Goal: Check status: Check status

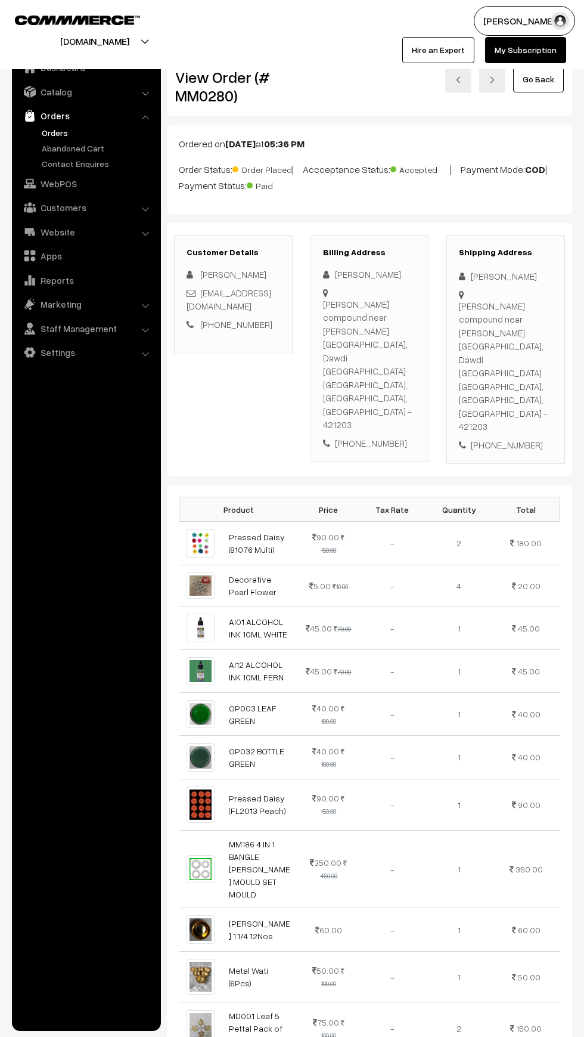
scroll to position [301, 0]
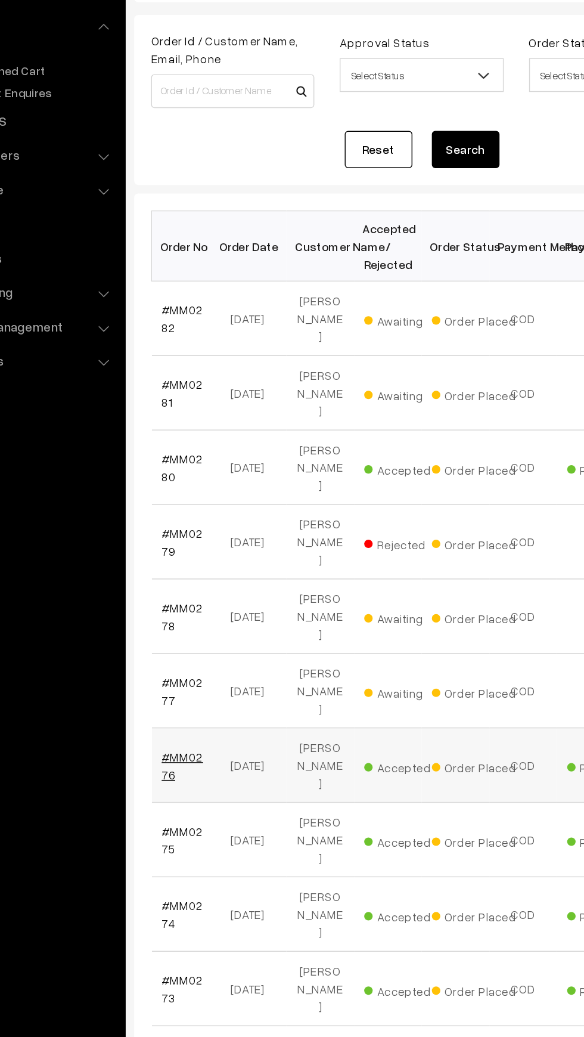
click at [188, 627] on link "#MM0276" at bounding box center [201, 638] width 29 height 23
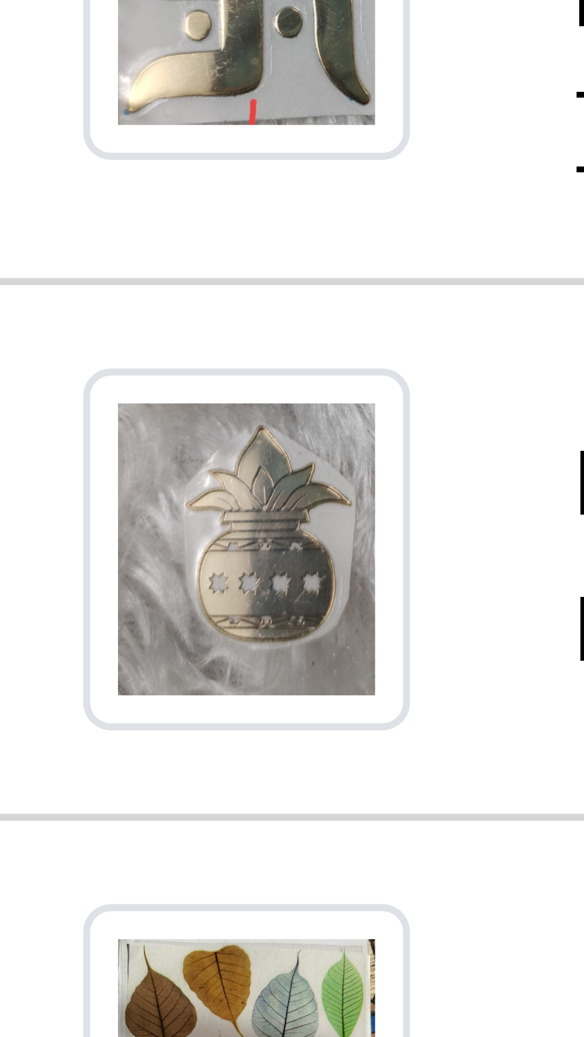
scroll to position [563, 0]
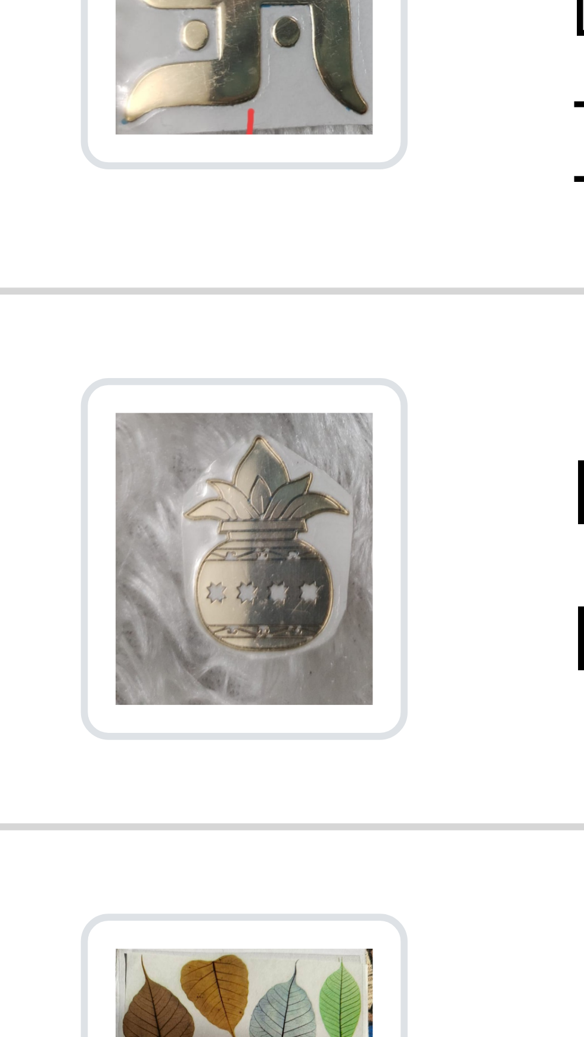
click at [183, 419] on td at bounding box center [200, 442] width 42 height 47
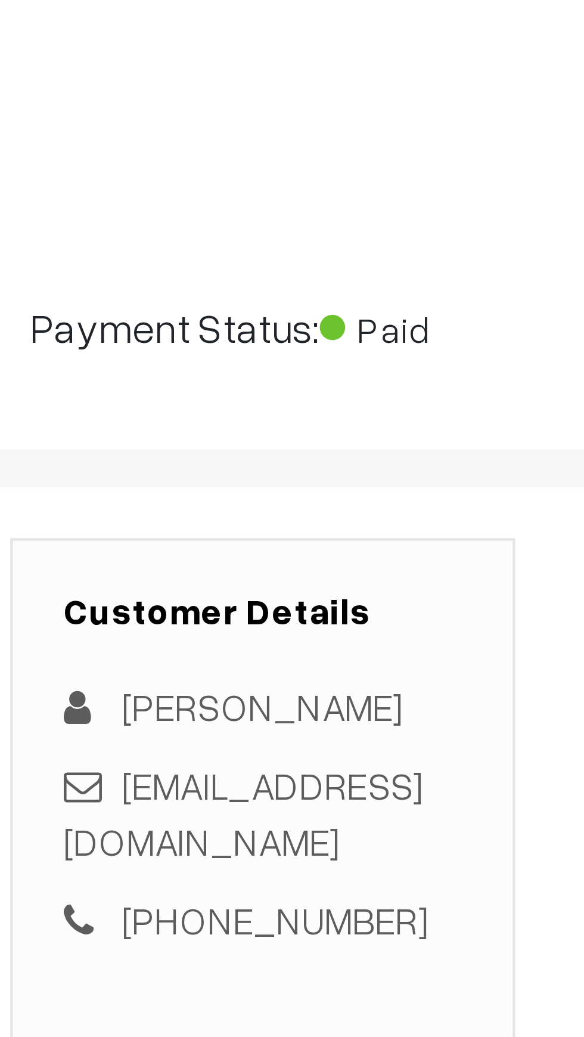
scroll to position [0, 0]
